Goal: Task Accomplishment & Management: Manage account settings

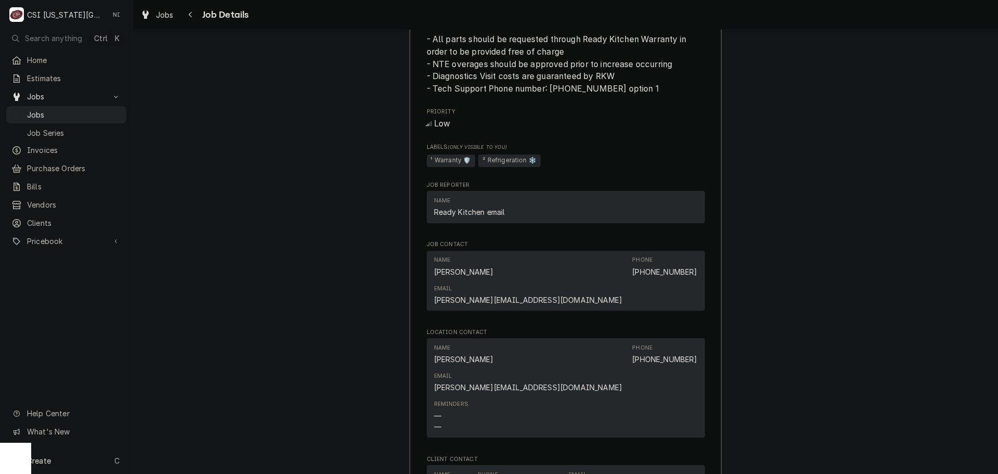
scroll to position [1507, 0]
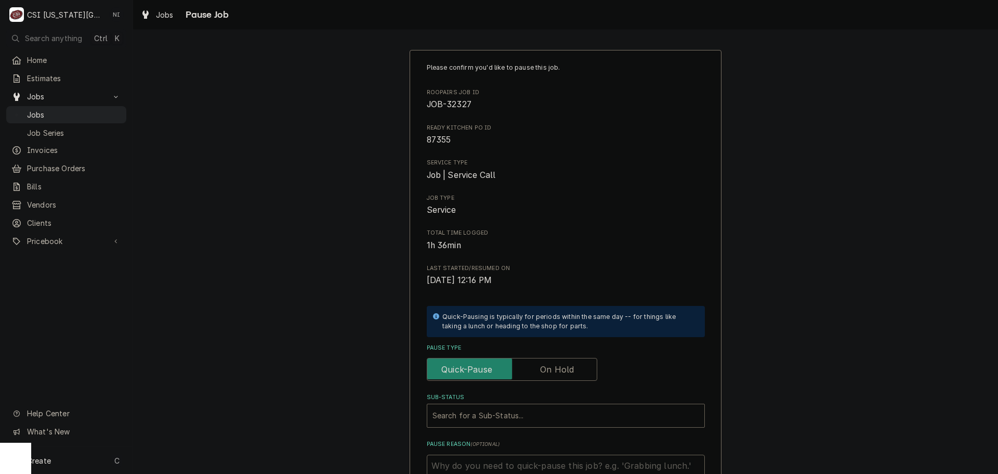
drag, startPoint x: 567, startPoint y: 365, endPoint x: 532, endPoint y: 396, distance: 45.7
click at [566, 366] on label "Pause Type" at bounding box center [512, 369] width 170 height 23
click at [566, 366] on input "Pause Type" at bounding box center [511, 369] width 161 height 23
checkbox input "true"
click at [523, 416] on div "Sub-Status" at bounding box center [555, 415] width 246 height 19
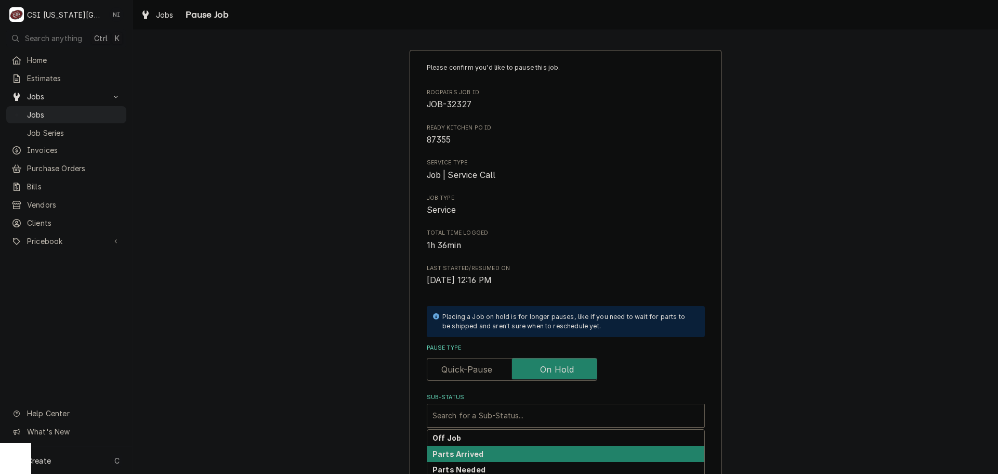
drag, startPoint x: 468, startPoint y: 456, endPoint x: 619, endPoint y: 406, distance: 159.0
click at [468, 456] on strong "Parts Arrived" at bounding box center [457, 453] width 51 height 9
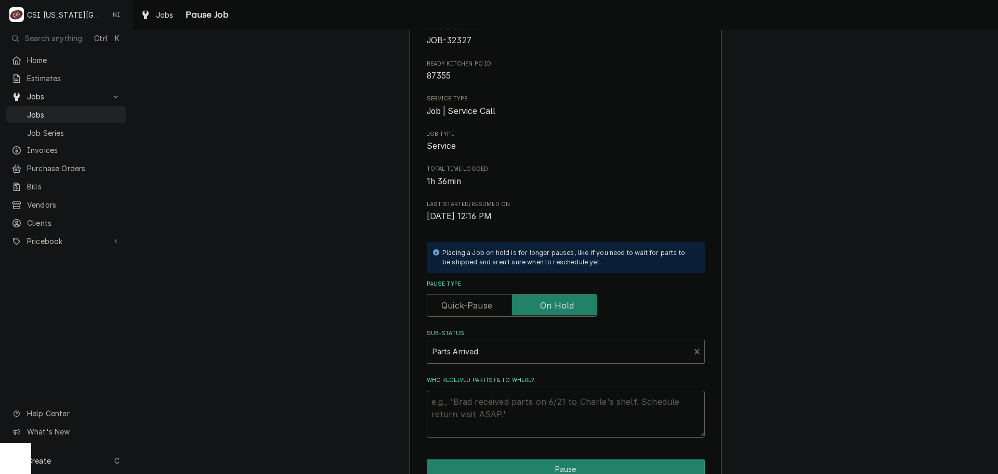
scroll to position [144, 0]
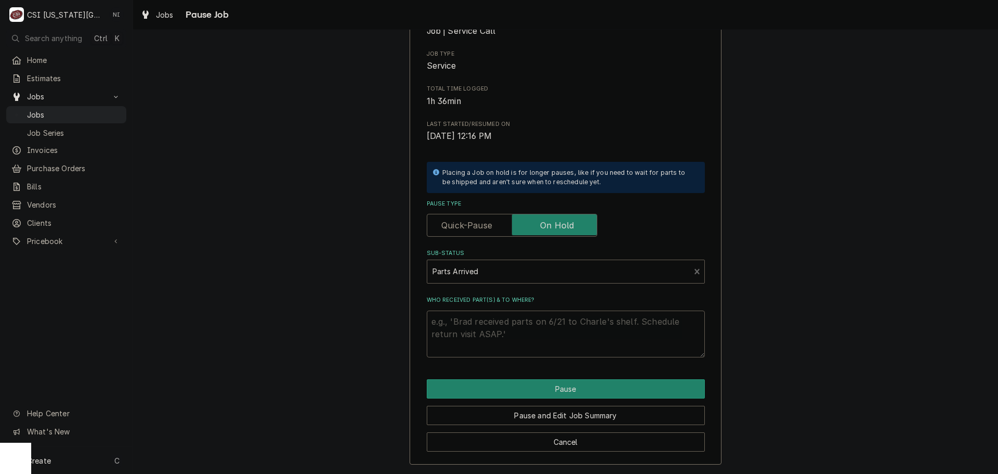
click at [518, 322] on textarea "Who received part(s) & to where?" at bounding box center [566, 333] width 278 height 47
type textarea "x"
type textarea "1"
type textarea "x"
type textarea "17"
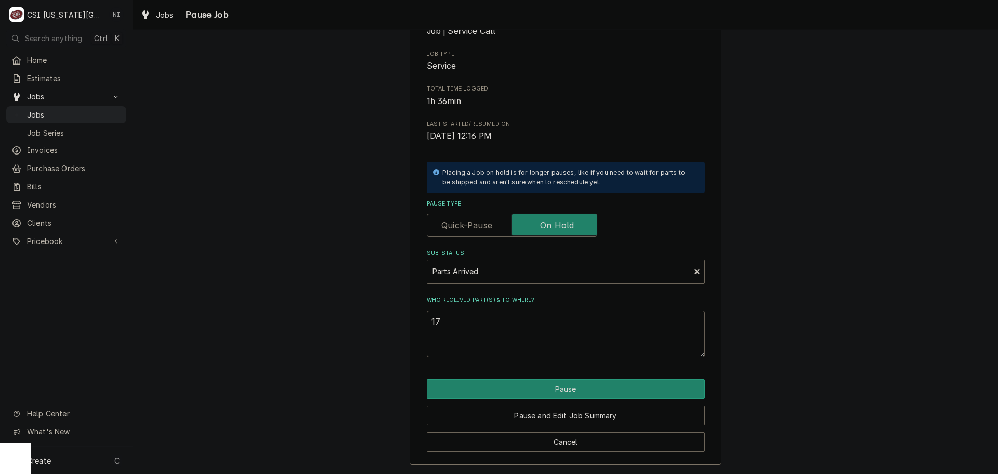
type textarea "x"
type textarea "178"
type textarea "x"
type textarea "1781"
type textarea "x"
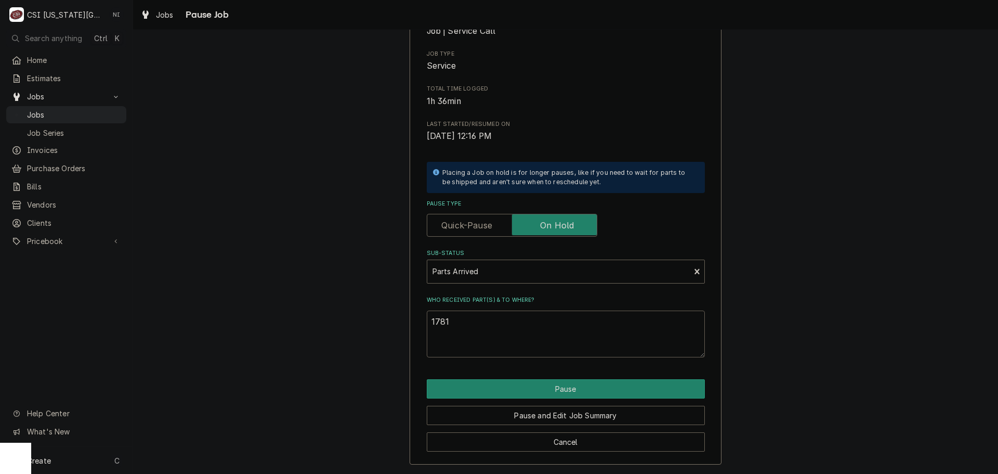
type textarea "17816"
type textarea "x"
type textarea "178165"
type textarea "x"
type textarea "1781656"
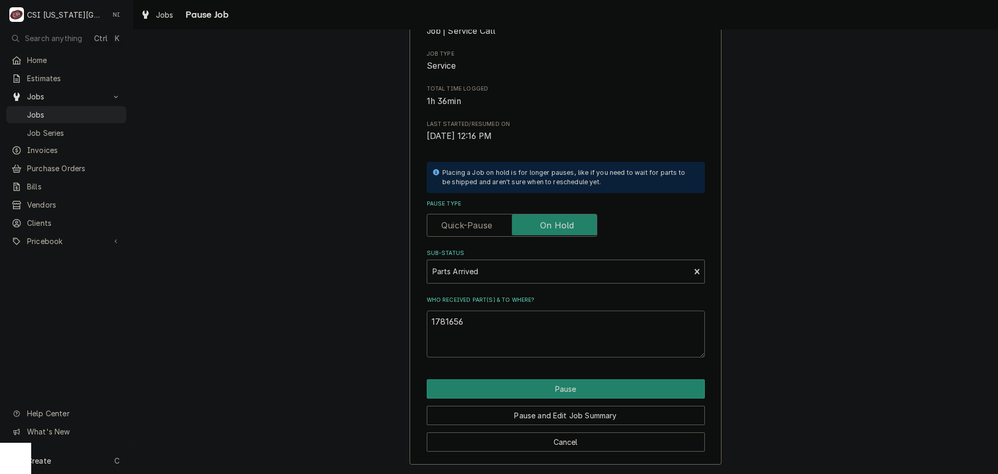
type textarea "x"
type textarea "17816566"
type textarea "x"
type textarea "17816566"
type textarea "x"
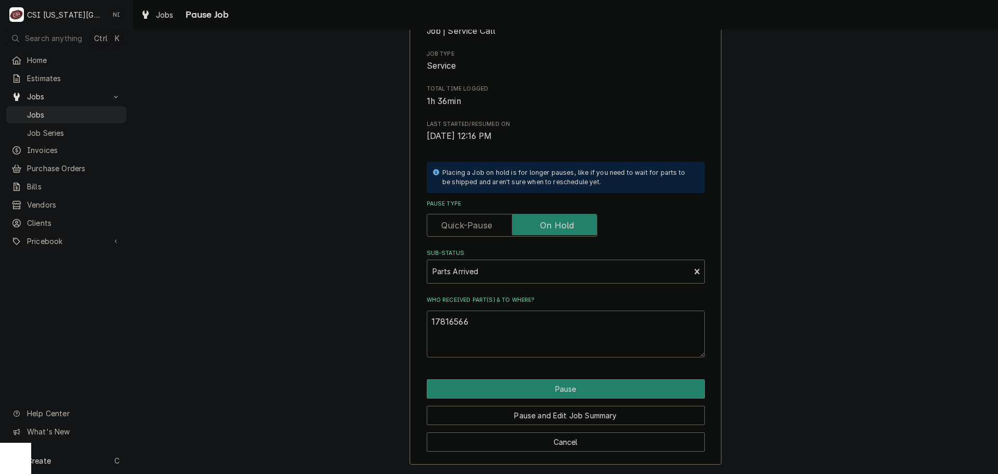
type textarea "17816566 o"
type textarea "x"
type textarea "17816566 on"
type textarea "x"
type textarea "17816566 on"
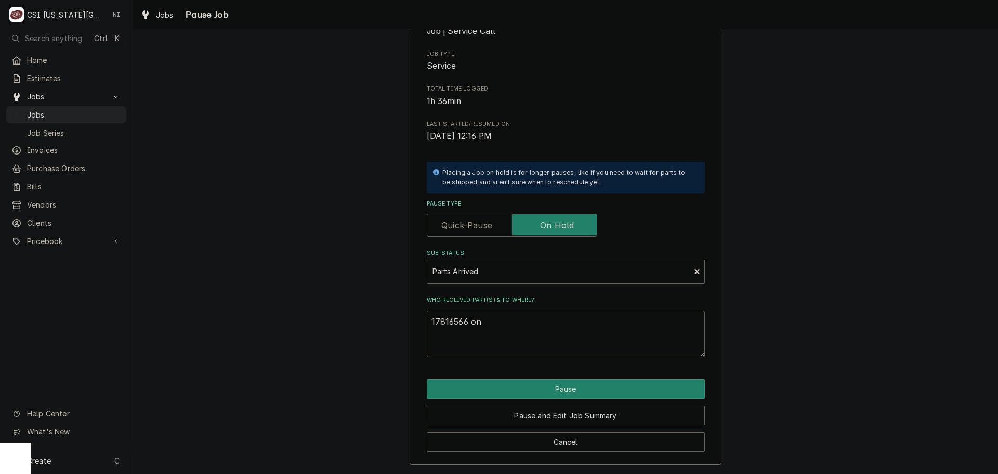
type textarea "x"
type textarea "17816566 on t"
type textarea "x"
type textarea "17816566 on th"
type textarea "x"
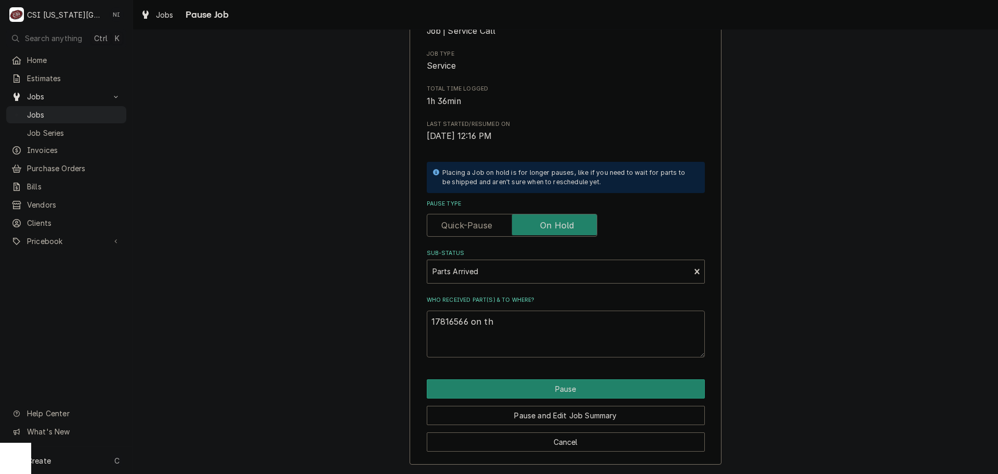
type textarea "17816566 on the"
type textarea "x"
type textarea "17816566 on the"
type textarea "x"
type textarea "17816566 on the u"
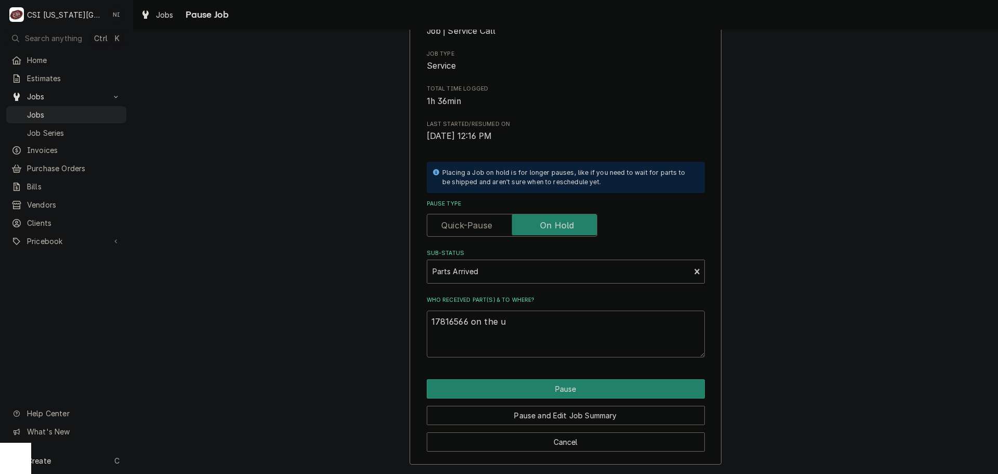
type textarea "x"
type textarea "17816566 on the un"
type textarea "x"
type textarea "17816566 on the una"
type textarea "x"
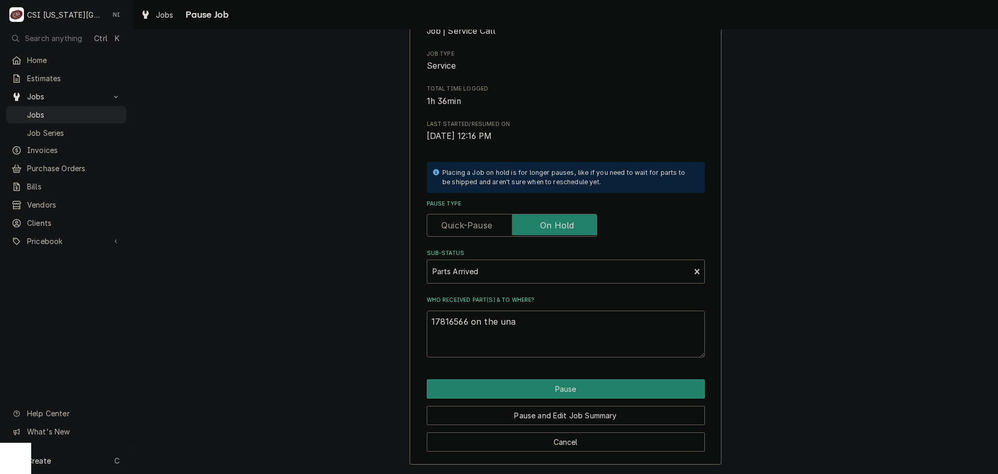
type textarea "17816566 on the unas"
type textarea "x"
type textarea "17816566 on the unass"
type textarea "x"
type textarea "17816566 on the unassi"
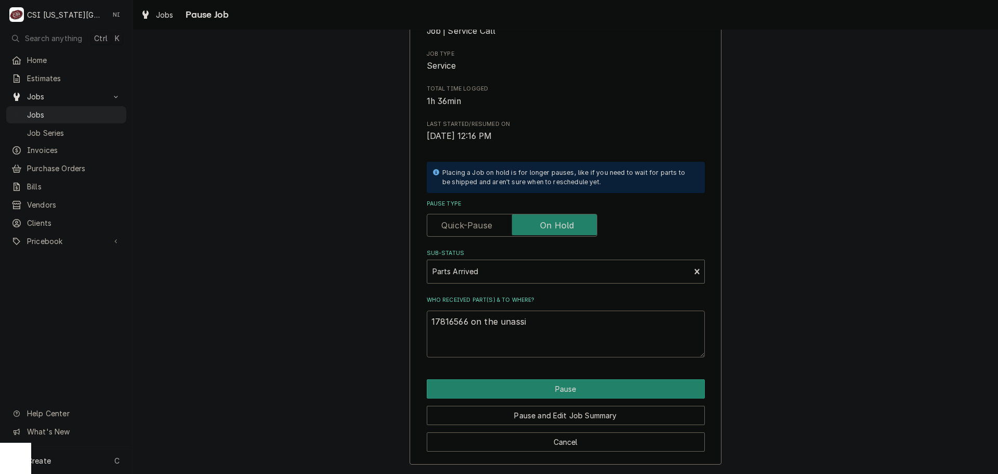
type textarea "x"
type textarea "17816566 on the unassin"
type textarea "x"
type textarea "17816566 on the unassing"
type textarea "x"
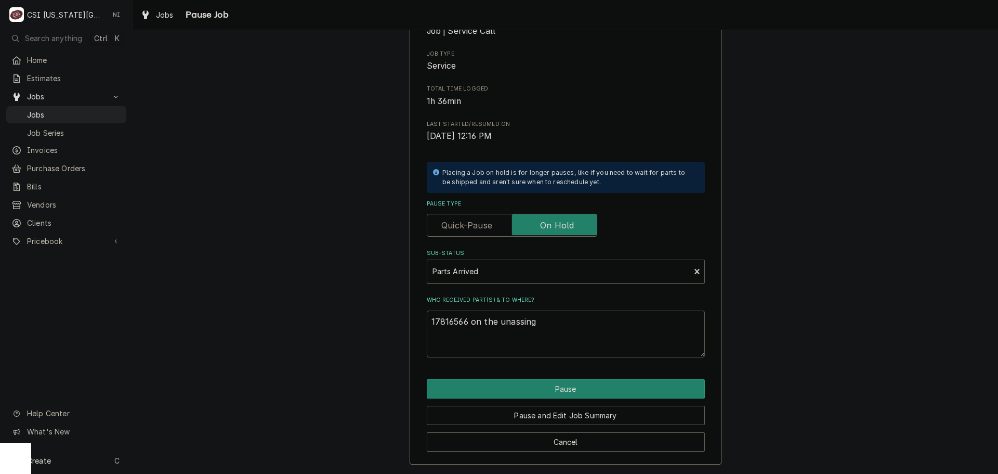
type textarea "17816566 on the unassinge"
type textarea "x"
type textarea "17816566 on the unassinged"
type textarea "x"
type textarea "17816566 on the unassinged"
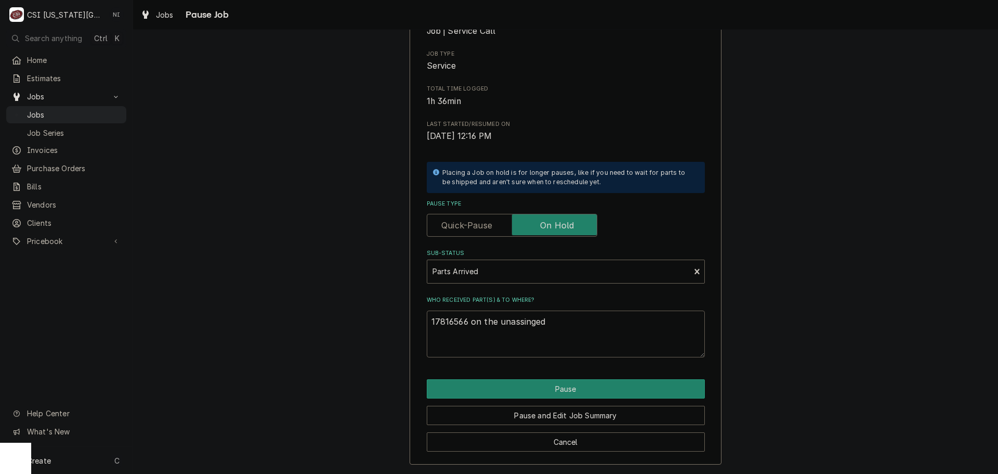
type textarea "x"
type textarea "17816566 on the unassinged h"
type textarea "x"
type textarea "17816566 on the unassinged hs"
type textarea "x"
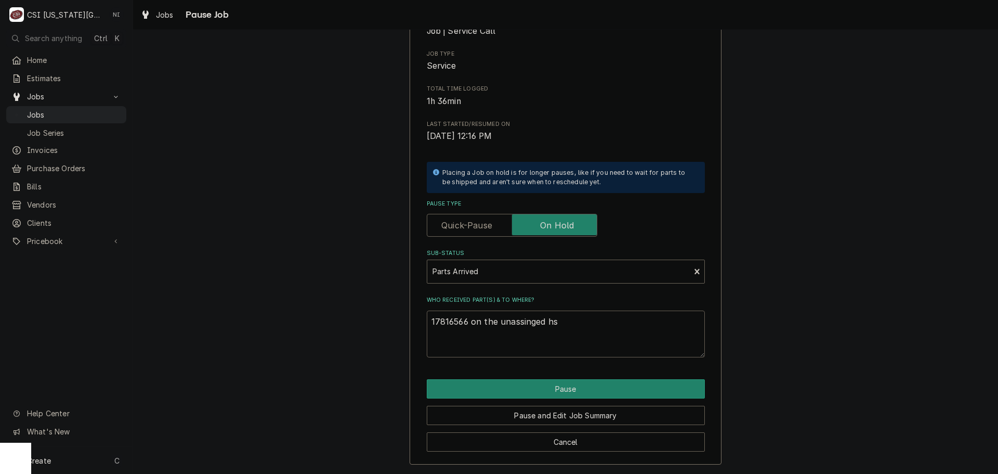
type textarea "17816566 on the unassinged h"
drag, startPoint x: 462, startPoint y: 320, endPoint x: 377, endPoint y: 319, distance: 84.7
click at [377, 319] on div "Please confirm you'd like to pause this job. Roopairs Job ID JOB-32327 Ready Ki…" at bounding box center [565, 185] width 865 height 577
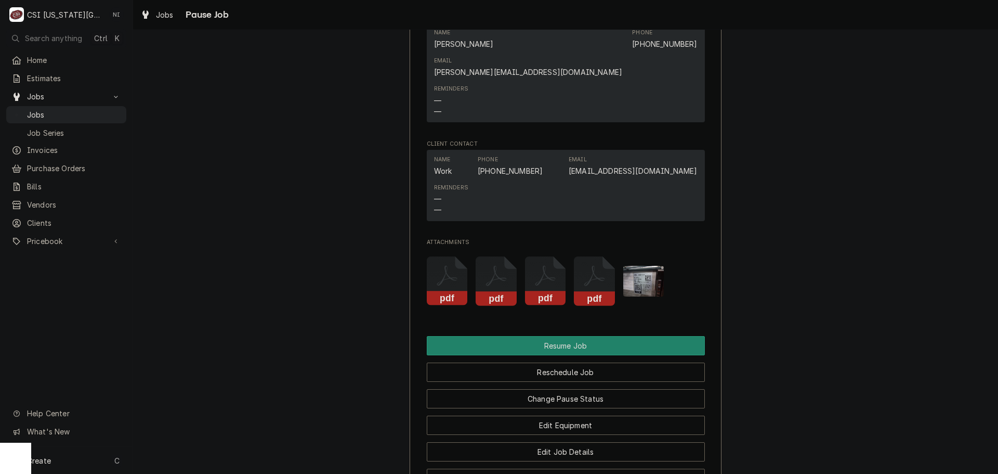
scroll to position [1767, 0]
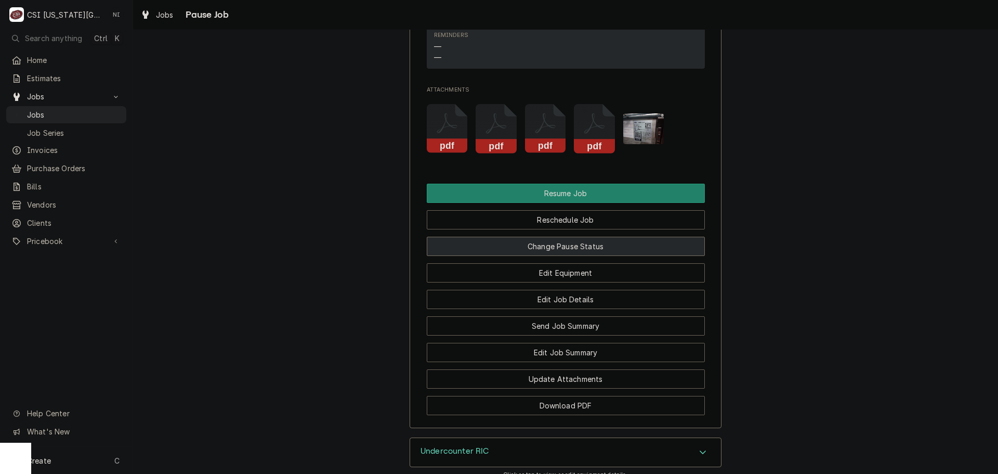
click at [568, 237] on button "Change Pause Status" at bounding box center [566, 246] width 278 height 19
type textarea "x"
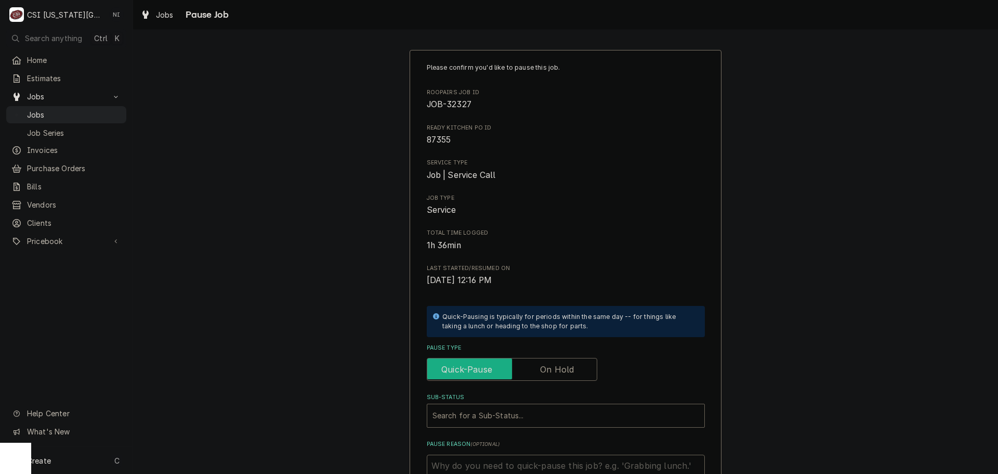
click at [554, 376] on input "Pause Type" at bounding box center [511, 369] width 161 height 23
checkbox input "true"
click at [541, 409] on div "Sub-Status" at bounding box center [565, 415] width 267 height 19
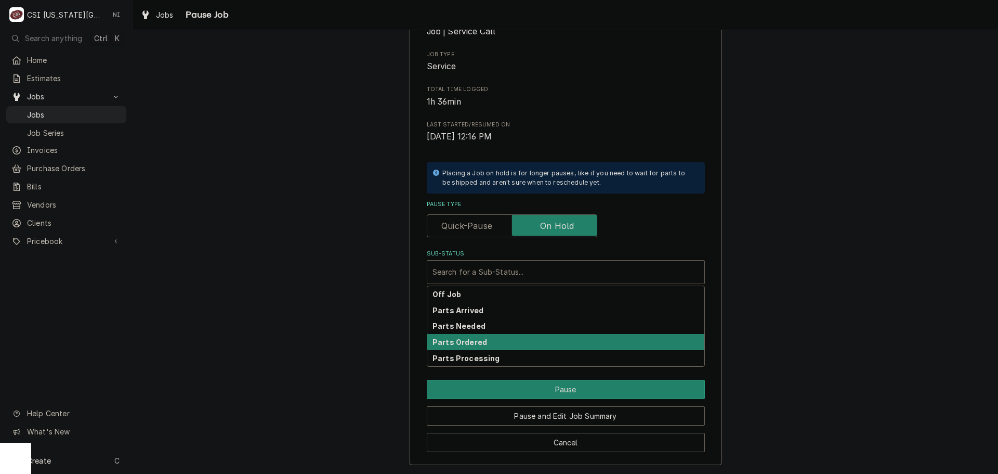
scroll to position [144, 0]
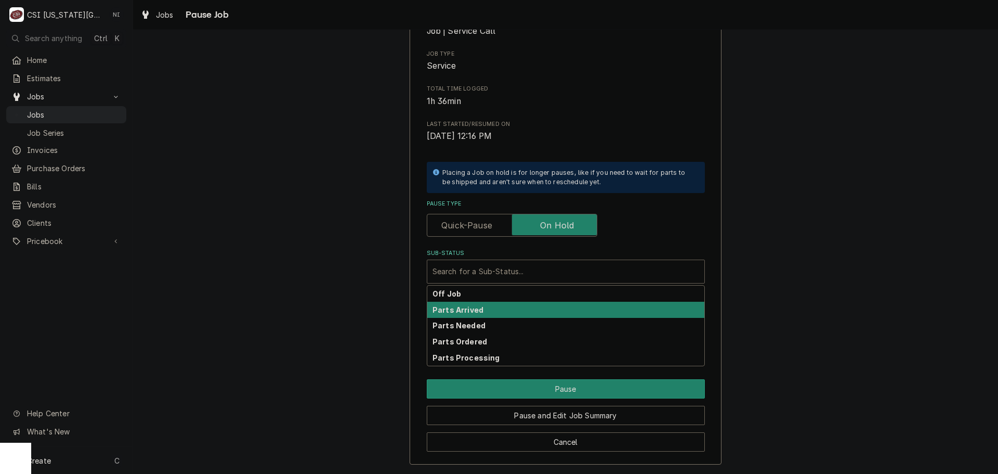
click at [489, 313] on div "Parts Arrived" at bounding box center [565, 309] width 277 height 16
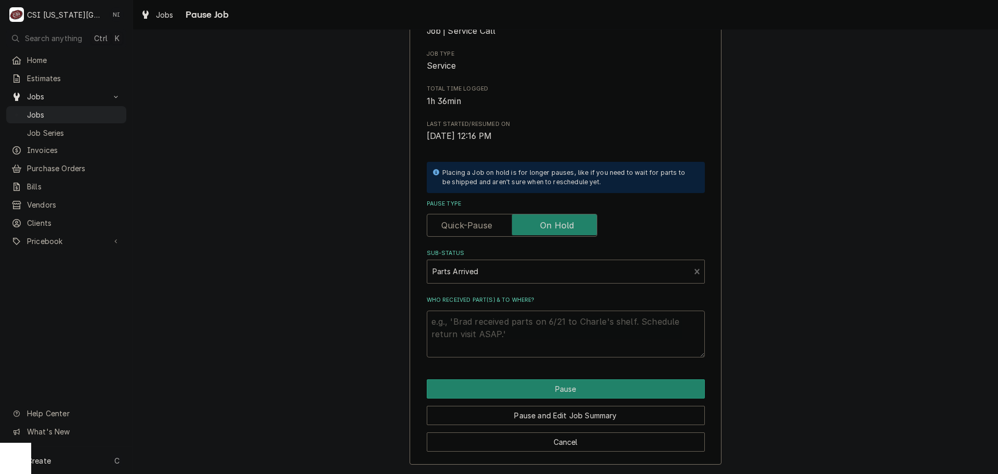
click at [479, 318] on textarea "Who received part(s) & to where?" at bounding box center [566, 333] width 278 height 47
type textarea "x"
type textarea "p"
type textarea "x"
type textarea "pa"
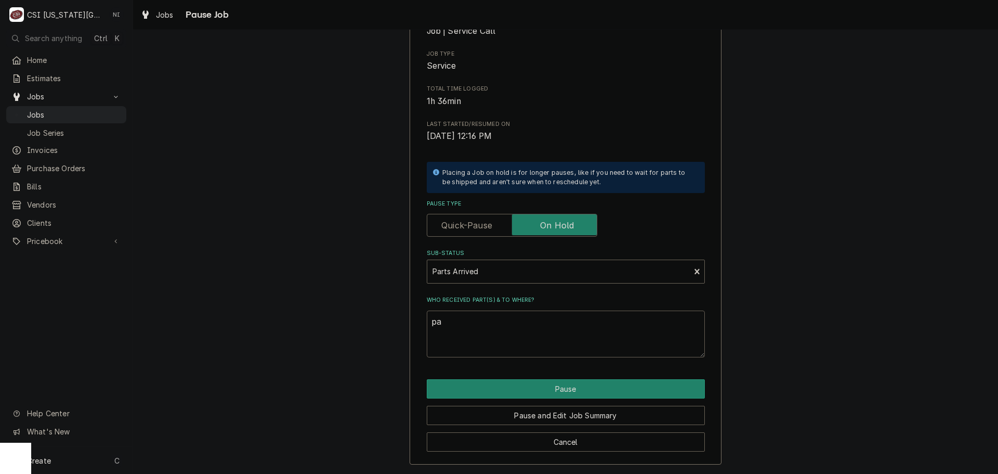
type textarea "x"
type textarea "par"
type textarea "x"
type textarea "part"
type textarea "x"
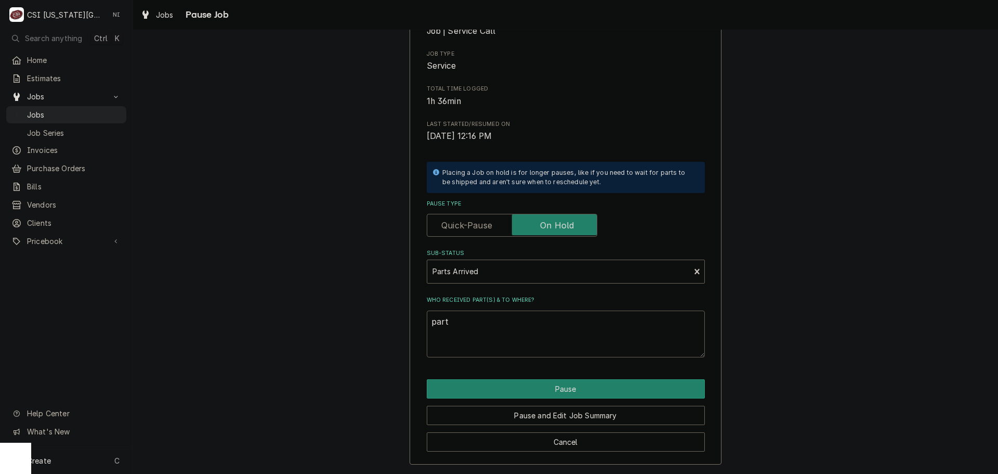
type textarea "part"
type textarea "x"
type textarea "part #"
type textarea "x"
type textarea "part #"
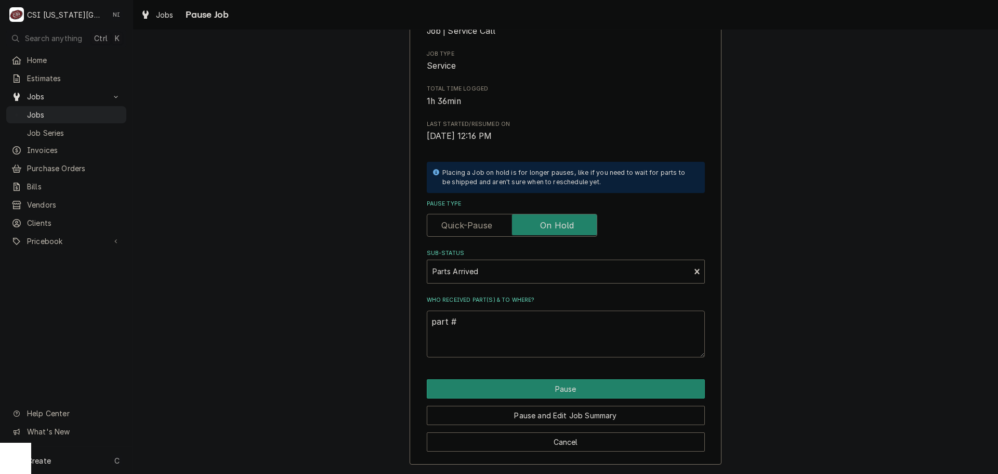
paste textarea "17816566"
type textarea "x"
type textarea "part # 17816566"
type textarea "x"
type textarea "part # 17816566"
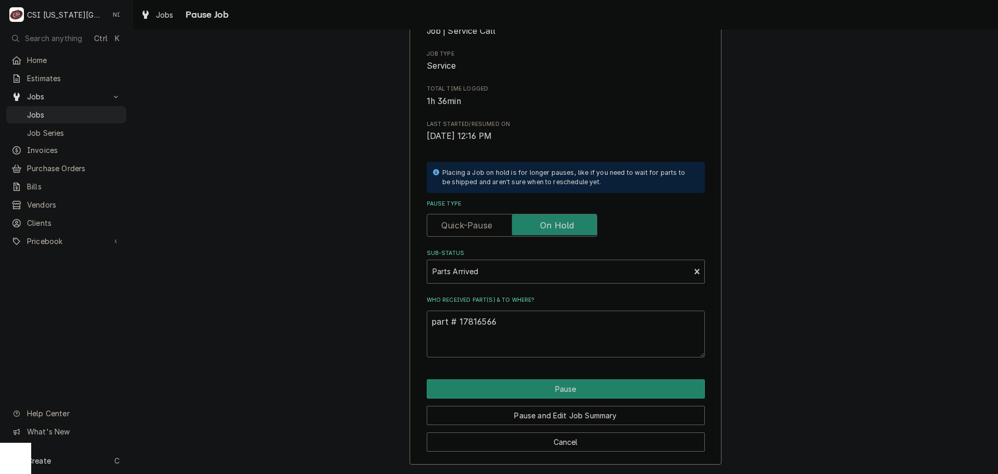
type textarea "x"
type textarea "part # 17816566 o"
type textarea "x"
type textarea "part # 17816566 on"
type textarea "x"
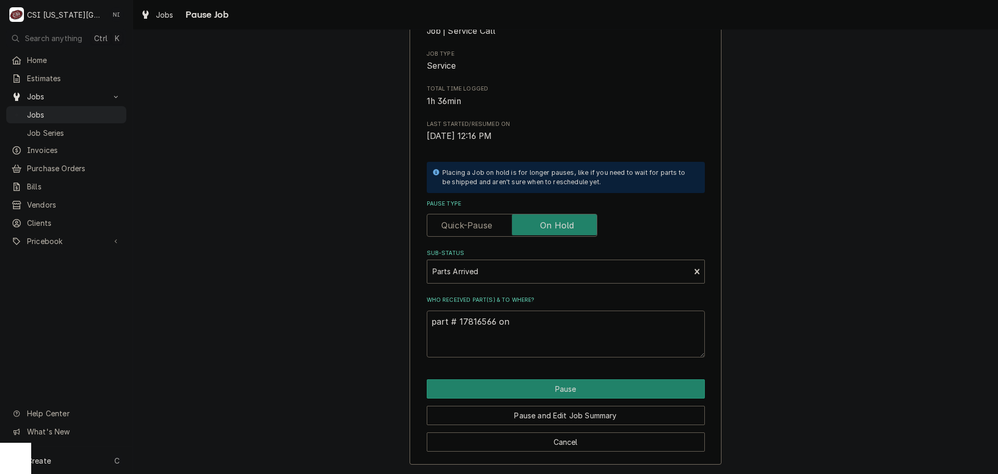
type textarea "part # 17816566 on"
type textarea "x"
type textarea "part # 17816566 on w"
type textarea "x"
type textarea "part # 17816566 on wi"
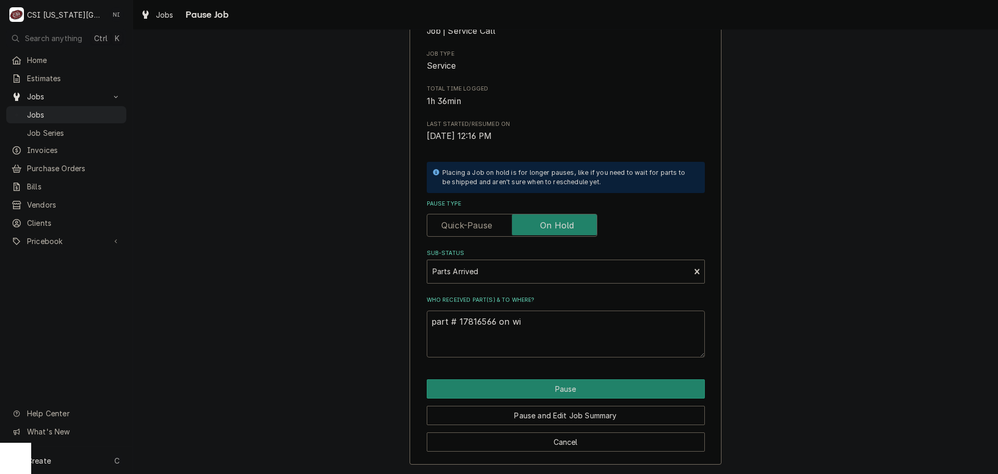
type textarea "x"
type textarea "part # 17816566 on wil"
type textarea "x"
type textarea "part # 17816566 on will"
type textarea "x"
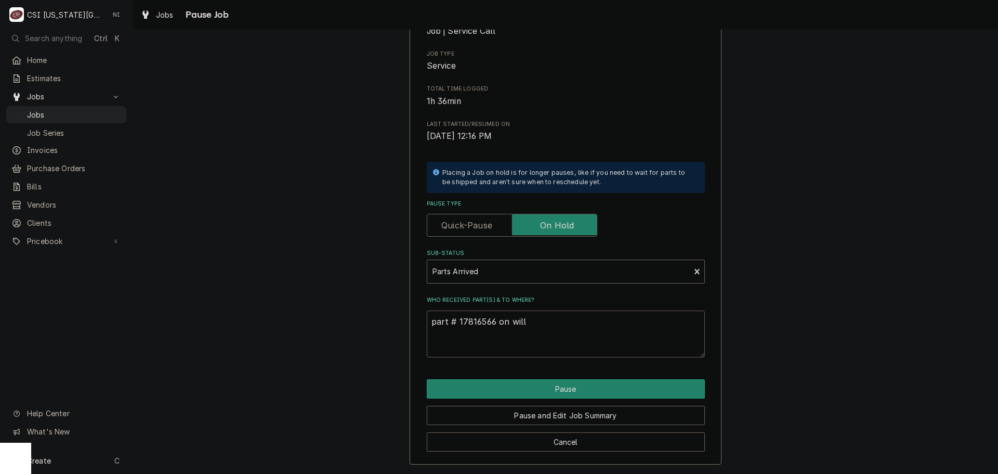
type textarea "part # 17816566 on will"
type textarea "x"
type textarea "part # 17816566 on will"
type textarea "x"
type textarea "part # 17816566 on wil"
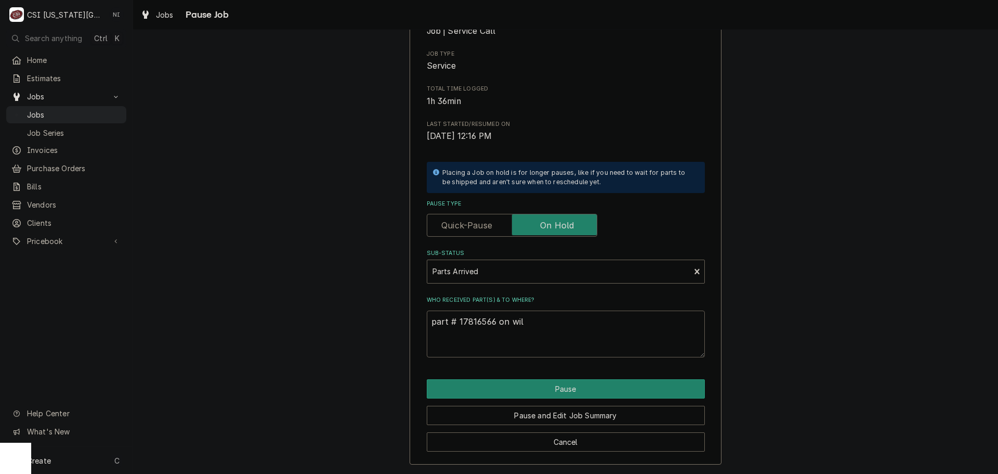
type textarea "x"
type textarea "part # 17816566 on wils"
type textarea "x"
type textarea "part # 17816566 on wilso"
type textarea "x"
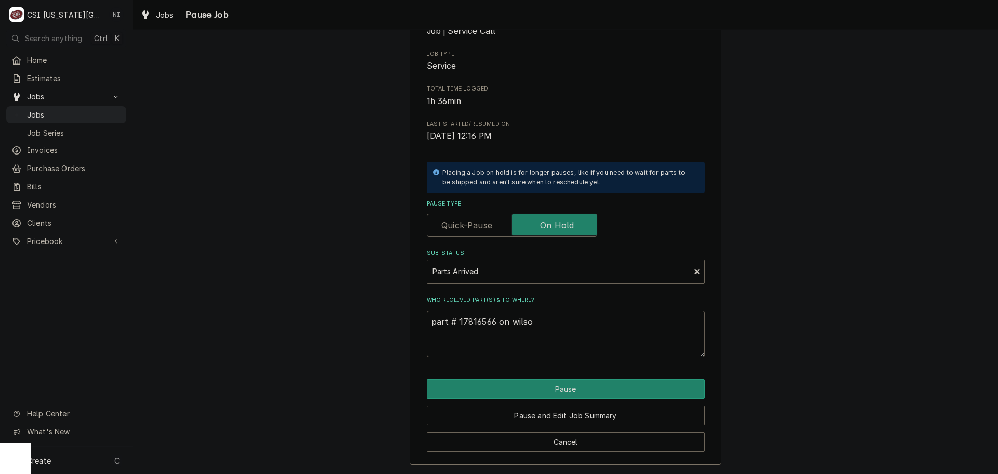
type textarea "part # 17816566 on [PERSON_NAME]"
type textarea "x"
type textarea "part # 17816566 on [PERSON_NAME]"
type textarea "x"
type textarea "part # 17816566 on [PERSON_NAME] s"
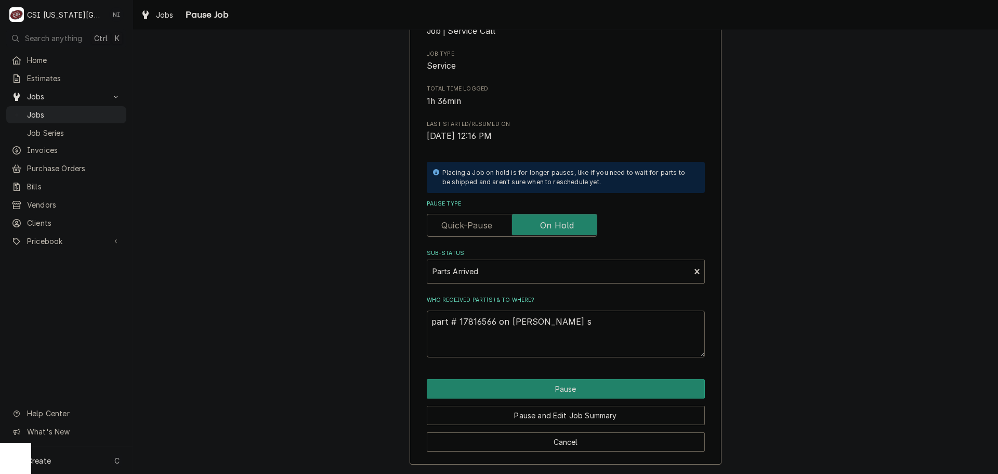
type textarea "x"
type textarea "part # 17816566 on [PERSON_NAME]"
type textarea "x"
type textarea "part # 17816566 on [PERSON_NAME] she"
type textarea "x"
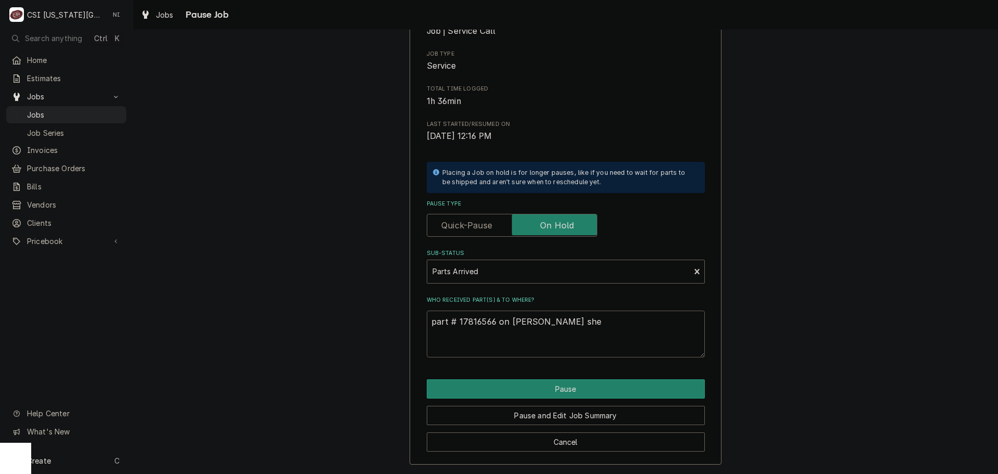
type textarea "part # 17816566 on [PERSON_NAME]"
type textarea "x"
type textarea "part # 17816566 on [PERSON_NAME] shelf"
click at [632, 388] on button "Pause" at bounding box center [566, 388] width 278 height 19
type textarea "x"
